Goal: Information Seeking & Learning: Learn about a topic

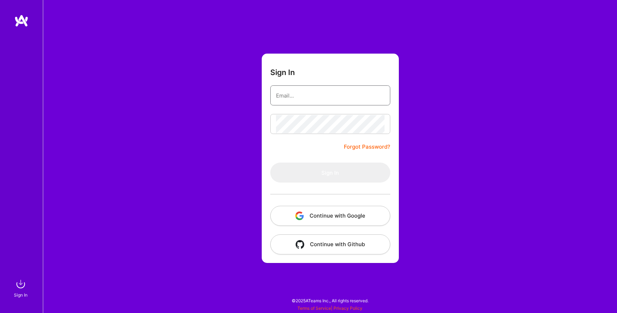
type input "rishab99999@gmail.com"
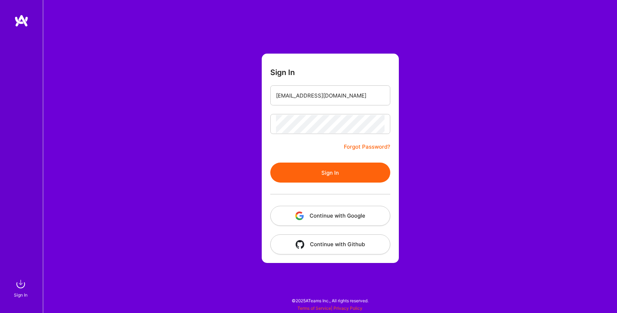
click at [325, 178] on button "Sign In" at bounding box center [330, 172] width 120 height 20
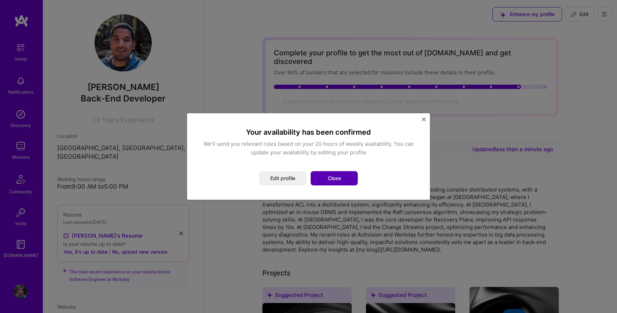
click at [341, 174] on button "Close" at bounding box center [333, 178] width 47 height 14
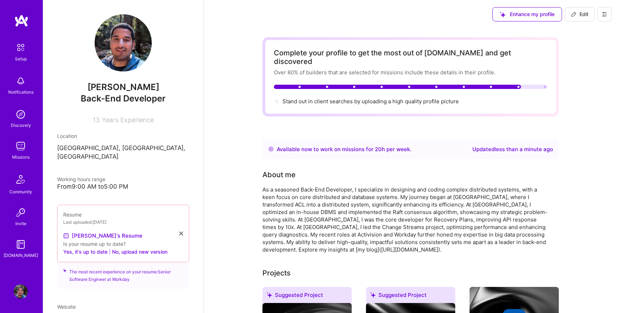
click at [18, 146] on img at bounding box center [21, 146] width 14 height 14
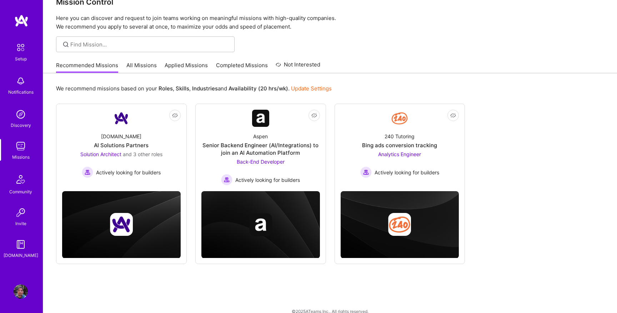
scroll to position [22, 0]
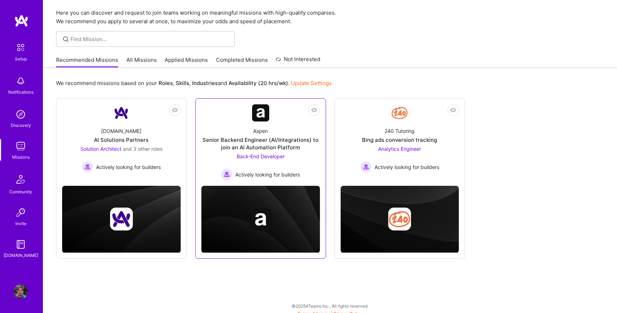
click at [266, 152] on div "Back-End Developer Actively looking for builders" at bounding box center [260, 165] width 79 height 27
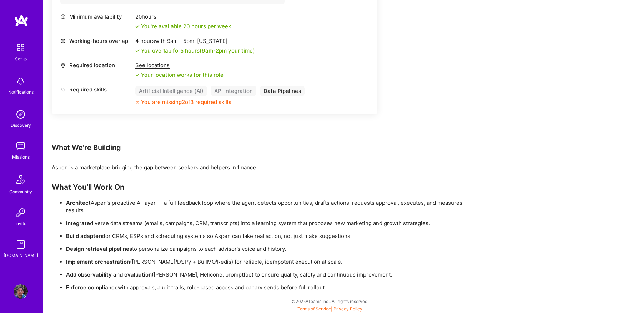
scroll to position [311, 0]
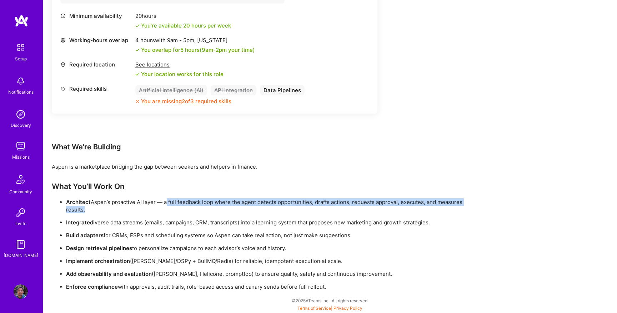
drag, startPoint x: 166, startPoint y: 199, endPoint x: 223, endPoint y: 213, distance: 58.8
click at [223, 214] on ul "Architect [PERSON_NAME]’s proactive AI layer — a full feedback loop where the a…" at bounding box center [266, 244] width 428 height 92
click at [223, 213] on ul "Architect [PERSON_NAME]’s proactive AI layer — a full feedback loop where the a…" at bounding box center [266, 244] width 428 height 92
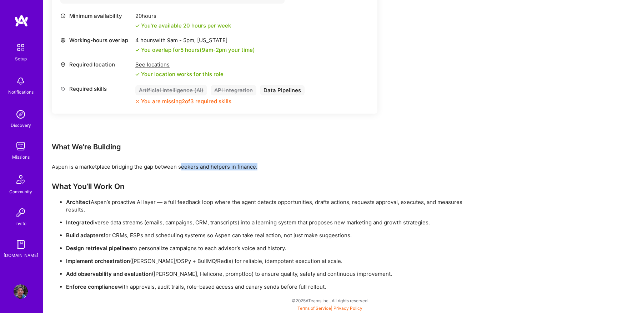
drag, startPoint x: 182, startPoint y: 168, endPoint x: 311, endPoint y: 168, distance: 129.5
click at [311, 168] on div "Aspen is a marketplace bridging the gap between seekers and helpers in finance." at bounding box center [266, 166] width 428 height 7
click at [142, 233] on p "Build adapters for CRMs, ESPs and scheduling systems so Aspen can take real act…" at bounding box center [273, 234] width 414 height 7
click at [143, 243] on ul "Architect [PERSON_NAME]’s proactive AI layer — a full feedback loop where the a…" at bounding box center [266, 244] width 428 height 92
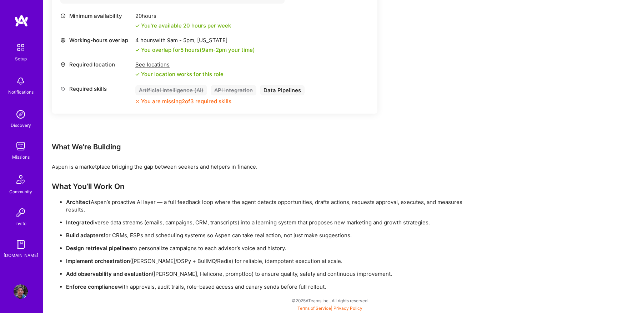
drag, startPoint x: 136, startPoint y: 267, endPoint x: 239, endPoint y: 265, distance: 103.1
click at [239, 265] on ul "Architect [PERSON_NAME]’s proactive AI layer — a full feedback loop where the a…" at bounding box center [266, 244] width 428 height 92
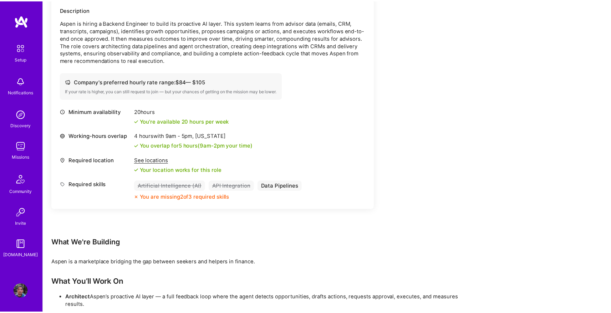
scroll to position [182, 0]
